Goal: Use online tool/utility: Use online tool/utility

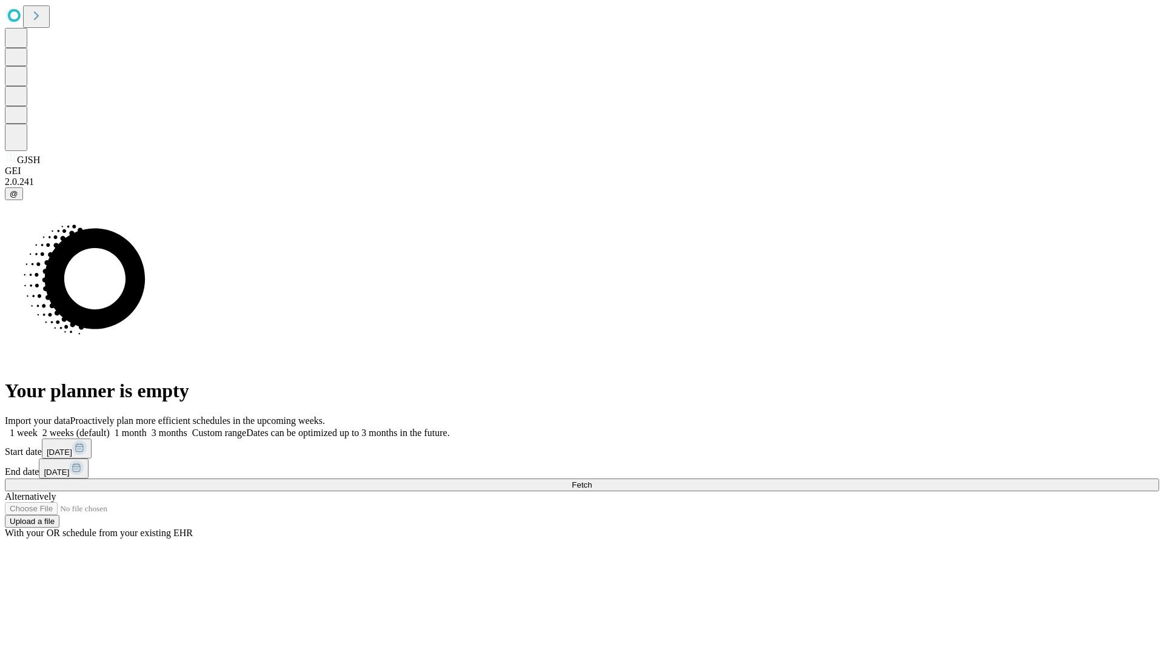
click at [592, 480] on span "Fetch" at bounding box center [582, 484] width 20 height 9
